Goal: Navigation & Orientation: Find specific page/section

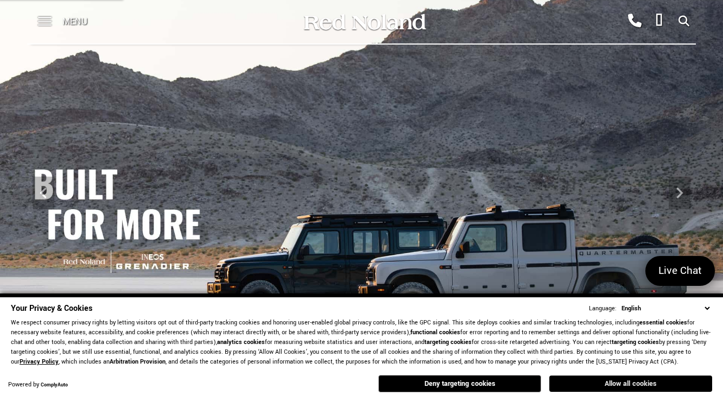
click at [626, 383] on button "Allow all cookies" at bounding box center [630, 383] width 163 height 16
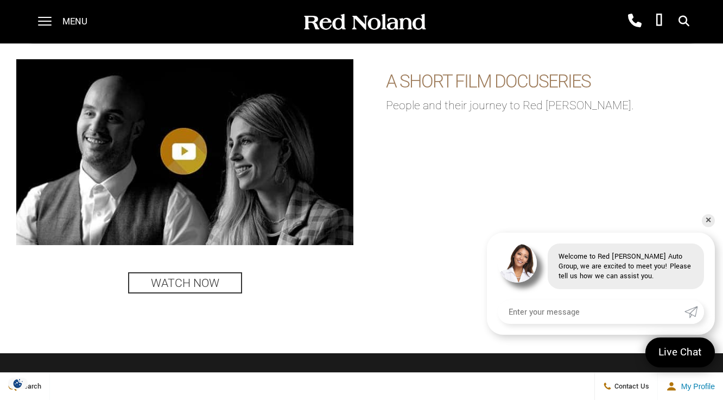
scroll to position [2584, 0]
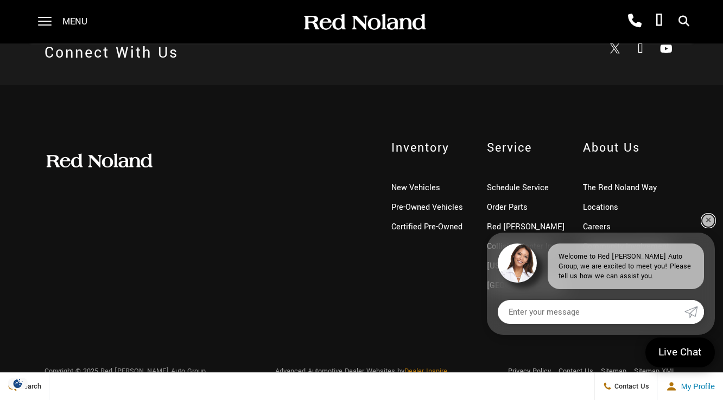
click at [706, 217] on link "✕" at bounding box center [708, 220] width 13 height 13
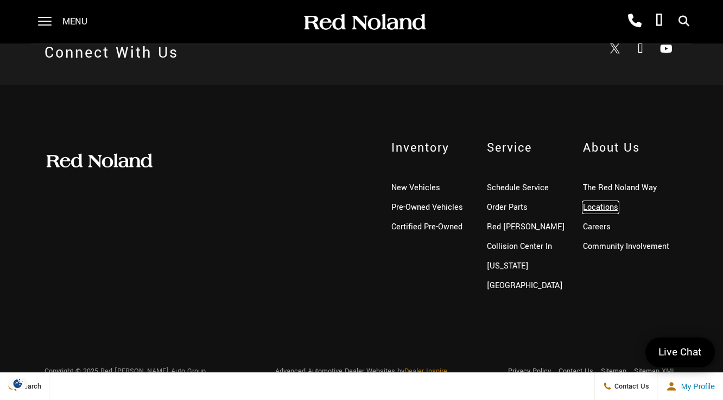
click at [607, 204] on link "Locations" at bounding box center [600, 206] width 35 height 11
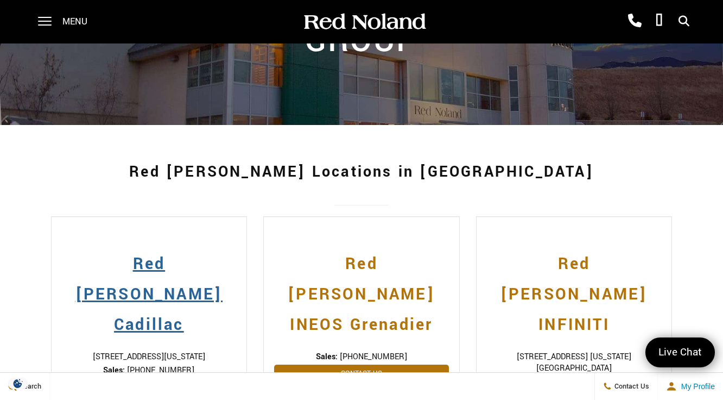
scroll to position [142, 0]
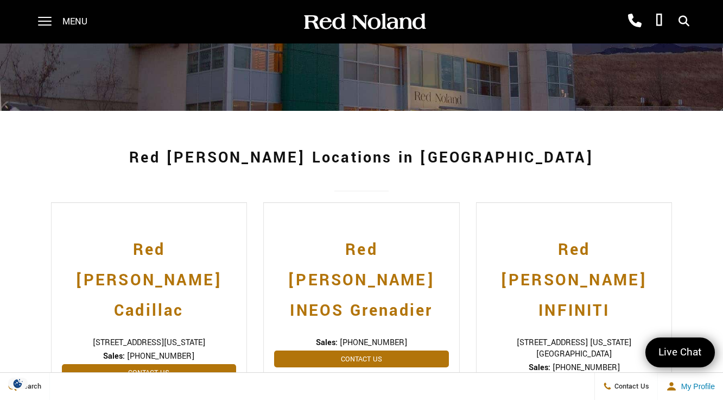
click at [159, 386] on link "Visit Our Site" at bounding box center [149, 394] width 175 height 17
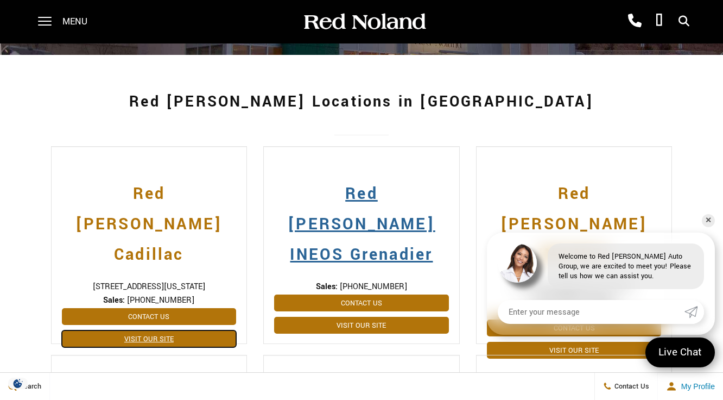
scroll to position [228, 0]
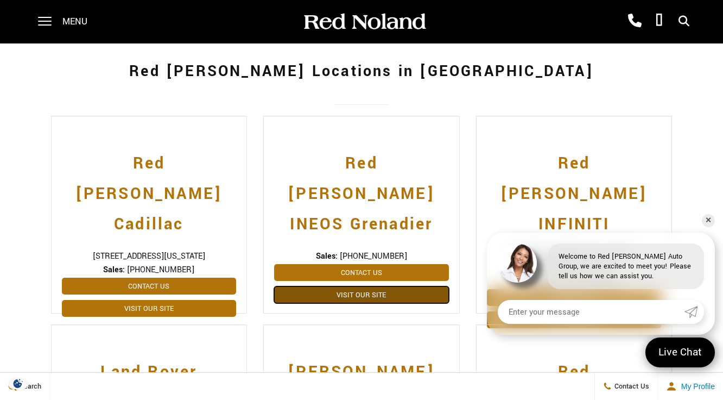
click at [372, 286] on link "Visit Our Site" at bounding box center [361, 294] width 175 height 17
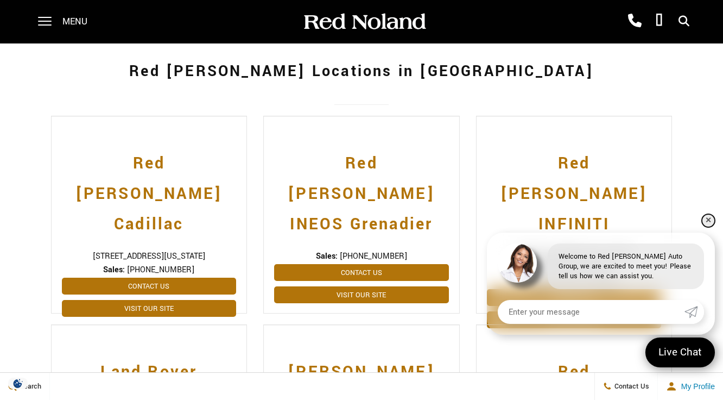
click at [713, 220] on link "✕" at bounding box center [708, 220] width 13 height 13
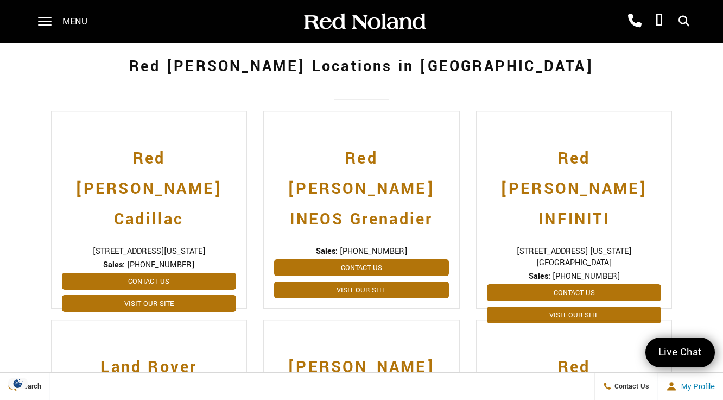
scroll to position [234, 0]
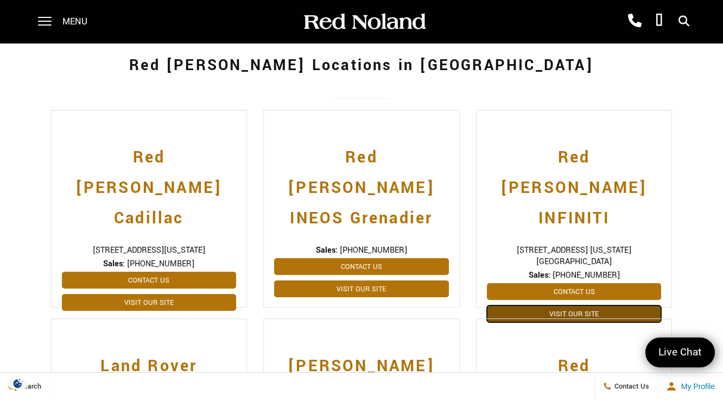
click at [561, 305] on link "Visit Our Site" at bounding box center [574, 313] width 175 height 17
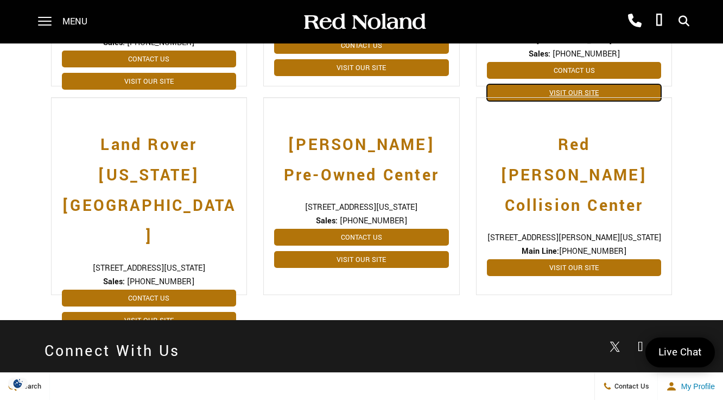
scroll to position [455, 0]
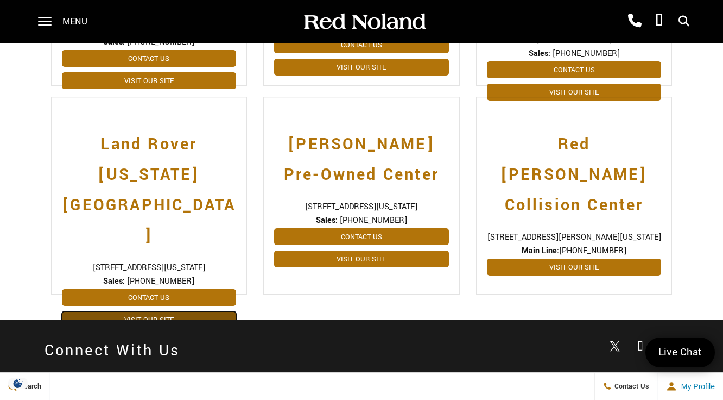
click at [159, 311] on link "Visit Our Site" at bounding box center [149, 319] width 175 height 17
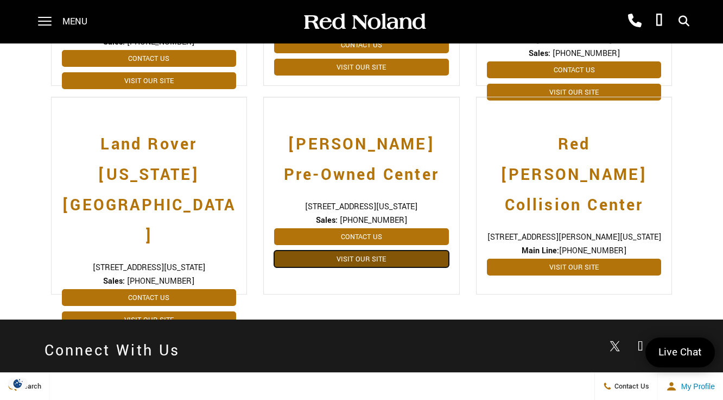
click at [360, 250] on link "Visit Our Site" at bounding box center [361, 258] width 175 height 17
